Goal: Information Seeking & Learning: Learn about a topic

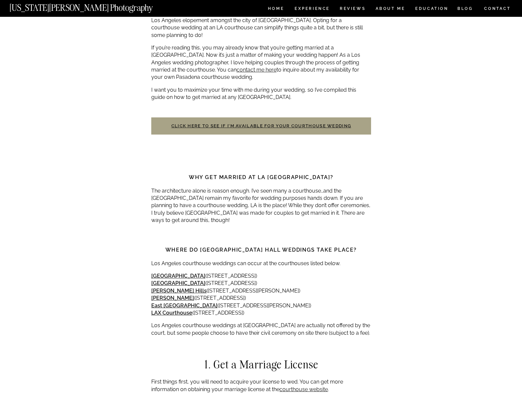
scroll to position [57, 0]
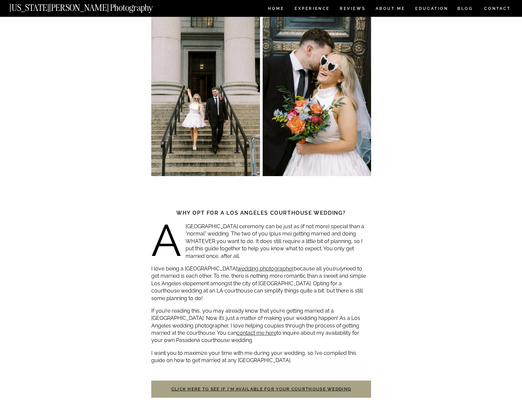
scroll to position [189, 0]
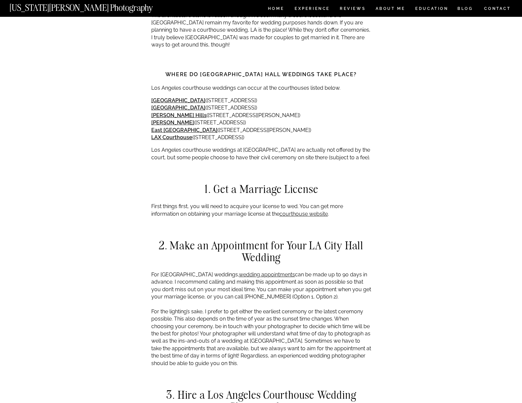
scroll to position [581, 0]
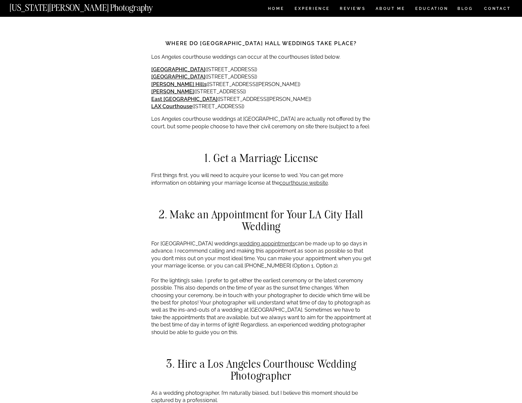
click at [370, 102] on p "[GEOGRAPHIC_DATA] ([STREET_ADDRESS][GEOGRAPHIC_DATA][STREET_ADDRESS][PERSON_NAM…" at bounding box center [261, 88] width 220 height 44
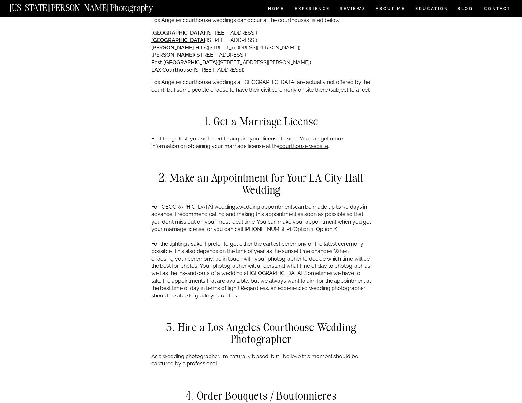
scroll to position [670, 0]
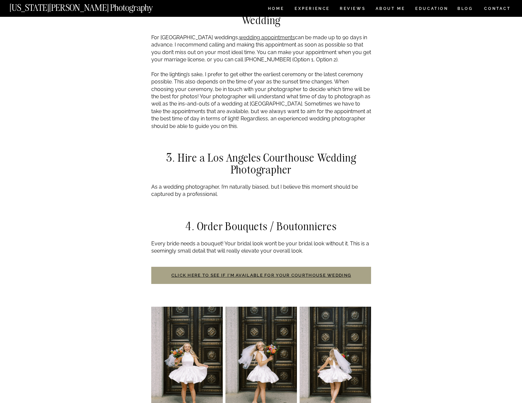
scroll to position [860, 0]
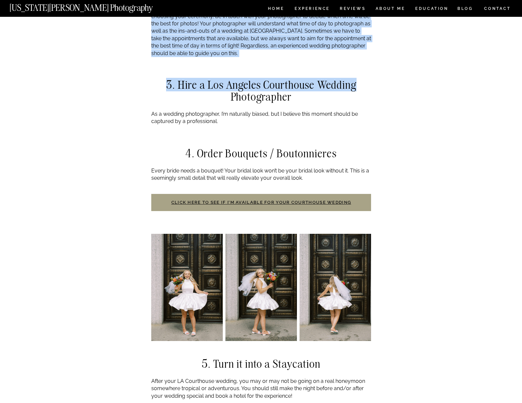
drag, startPoint x: 357, startPoint y: 77, endPoint x: 414, endPoint y: 94, distance: 59.7
click at [405, 91] on div "Los Angeles Courthouse Wedding Photographer Uncategorized Why opt for a Los Ang…" at bounding box center [261, 386] width 522 height 2458
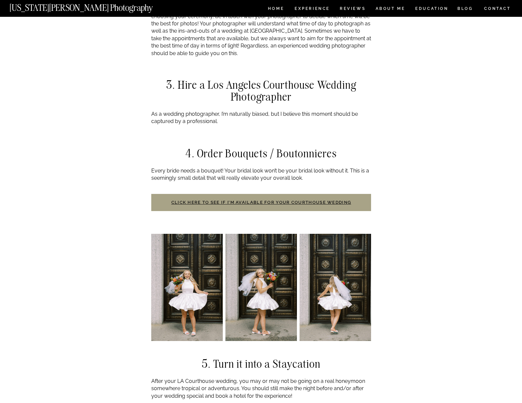
click at [415, 95] on div "Los Angeles Courthouse Wedding Photographer Uncategorized Why opt for a Los Ang…" at bounding box center [261, 386] width 522 height 2458
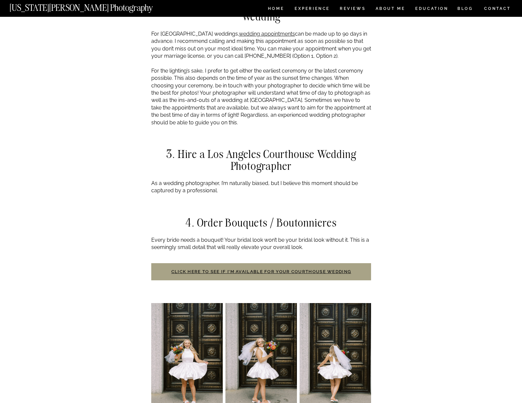
scroll to position [783, 0]
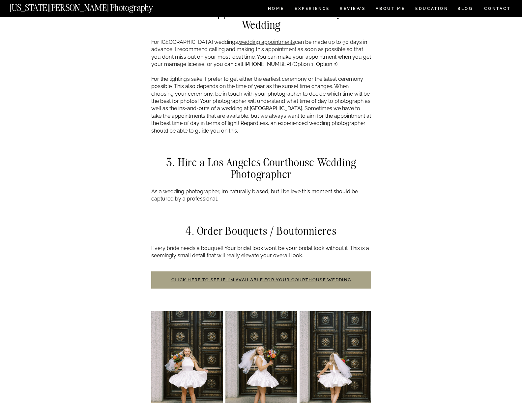
drag, startPoint x: 336, startPoint y: 184, endPoint x: 373, endPoint y: 188, distance: 36.8
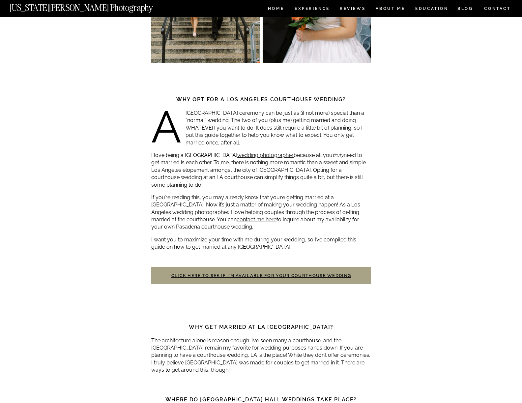
scroll to position [0, 0]
